Goal: Information Seeking & Learning: Learn about a topic

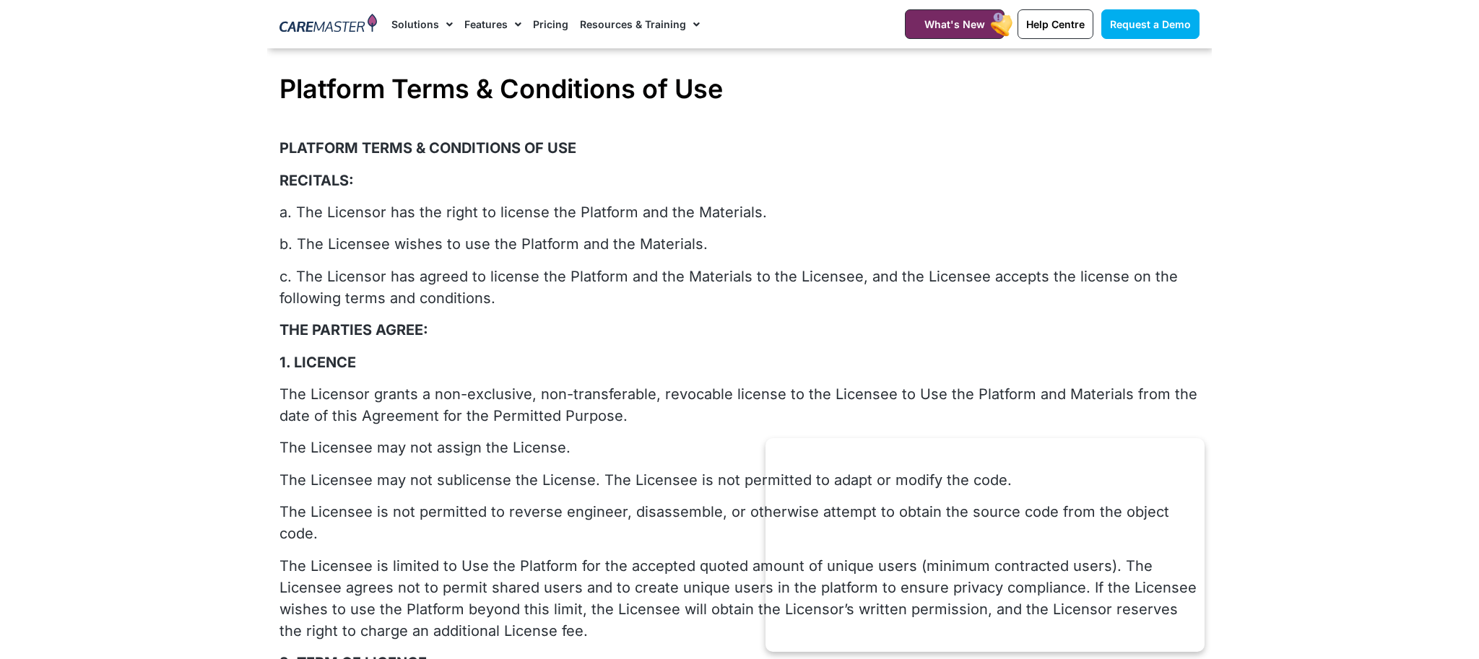
scroll to position [451, 0]
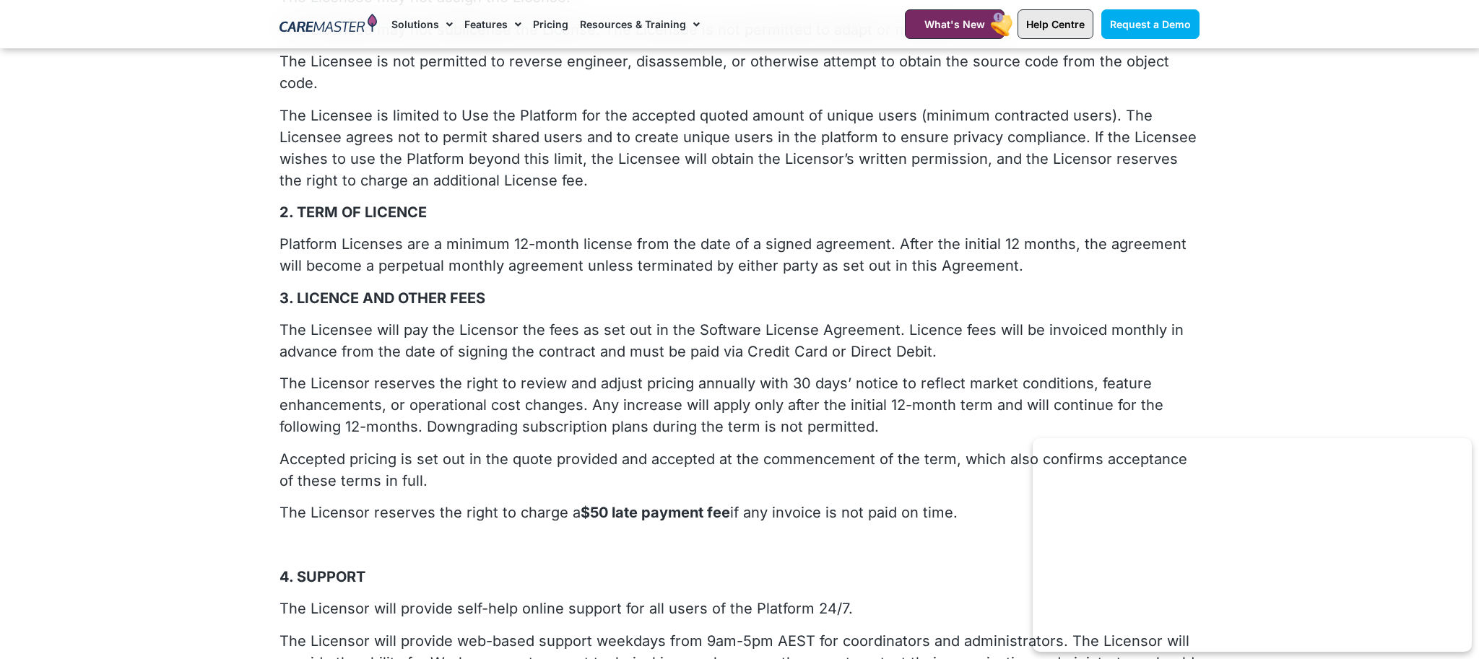
click at [944, 29] on span "Help Centre" at bounding box center [1055, 24] width 58 height 12
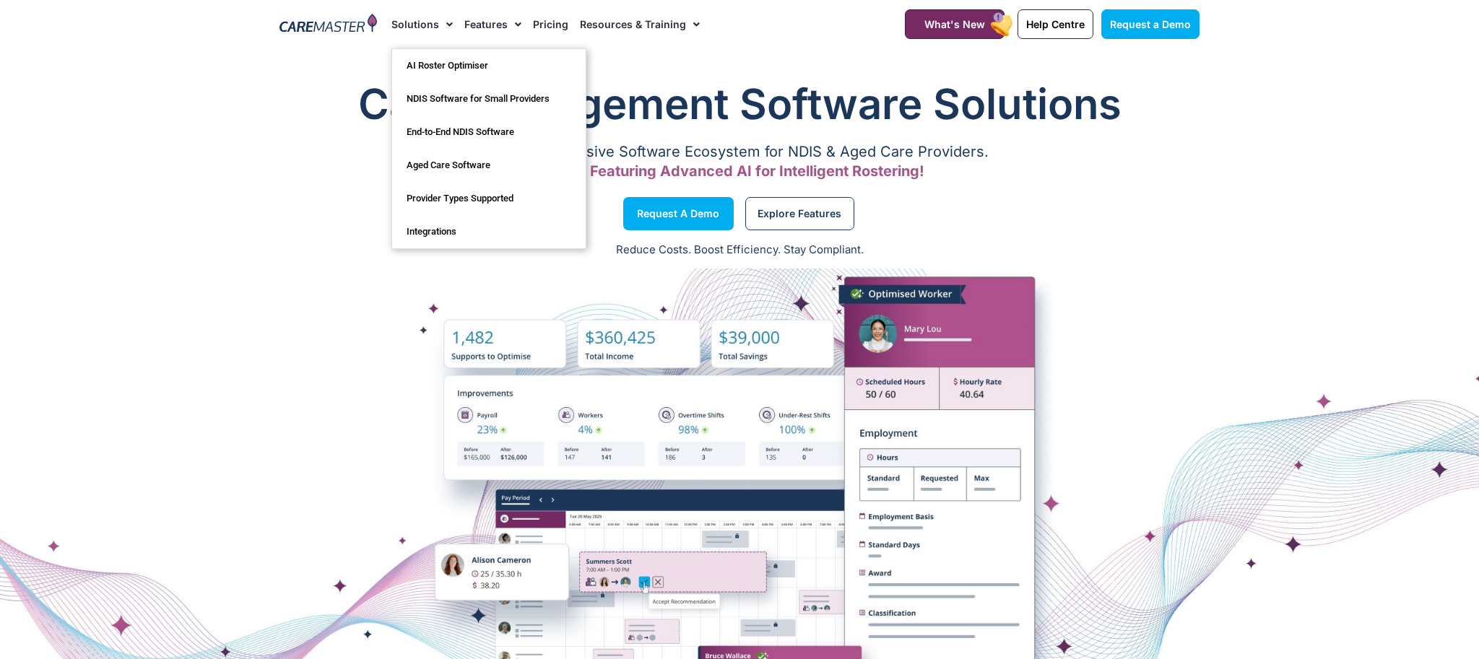
click at [549, 25] on link "Pricing" at bounding box center [550, 24] width 35 height 48
